Goal: Obtain resource: Obtain resource

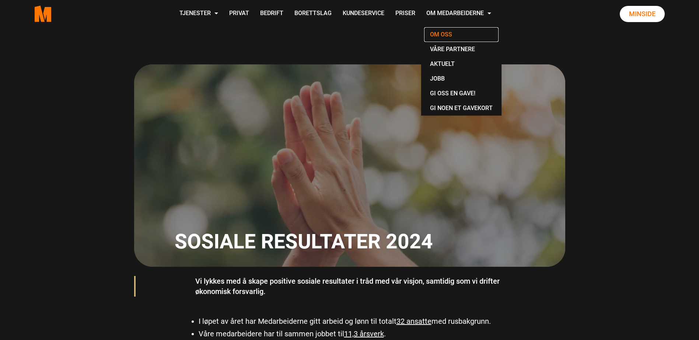
click at [439, 34] on link "Om oss" at bounding box center [461, 34] width 74 height 15
click at [436, 32] on link "Om oss" at bounding box center [461, 34] width 74 height 15
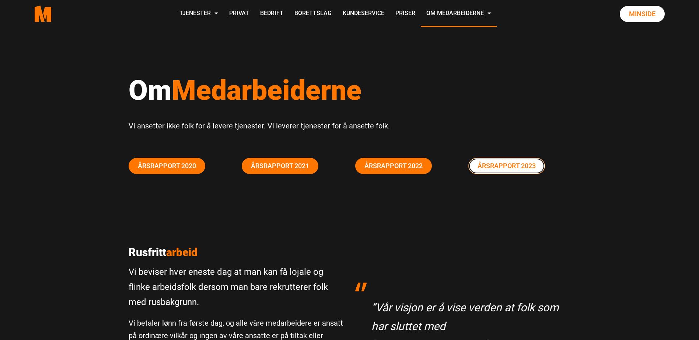
click at [519, 164] on link "Årsrapport 2023" at bounding box center [506, 166] width 77 height 16
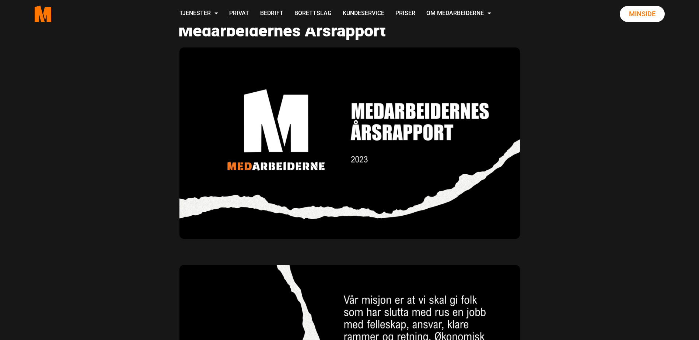
scroll to position [130, 0]
